Goal: Task Accomplishment & Management: Use online tool/utility

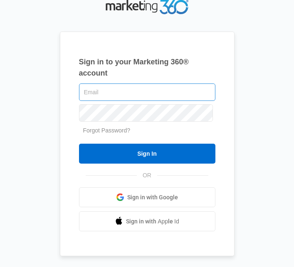
click at [135, 101] on input "text" at bounding box center [147, 92] width 136 height 17
type input "[EMAIL_ADDRESS][DOMAIN_NAME]"
click at [79, 144] on input "Sign In" at bounding box center [147, 154] width 136 height 20
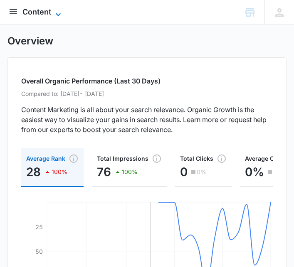
click at [42, 11] on span "Content" at bounding box center [36, 11] width 29 height 9
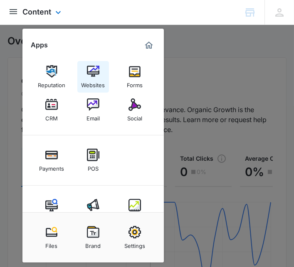
click at [96, 75] on img at bounding box center [93, 71] width 12 height 12
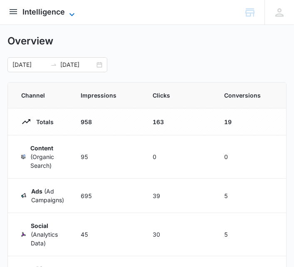
click at [67, 10] on icon at bounding box center [72, 15] width 10 height 10
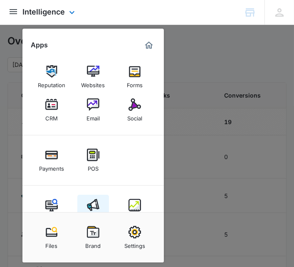
click at [91, 212] on div "Ads" at bounding box center [93, 217] width 10 height 11
